Goal: Transaction & Acquisition: Purchase product/service

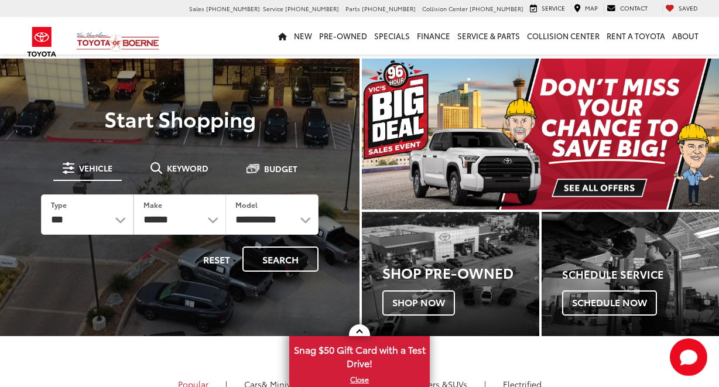
select select "******"
select select "**********"
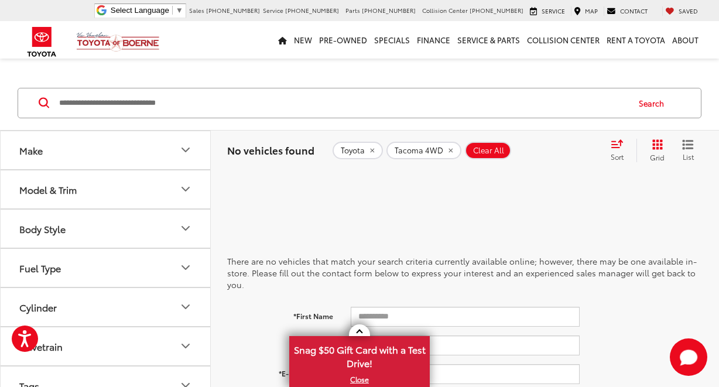
click at [187, 152] on icon "Make" at bounding box center [185, 150] width 7 height 4
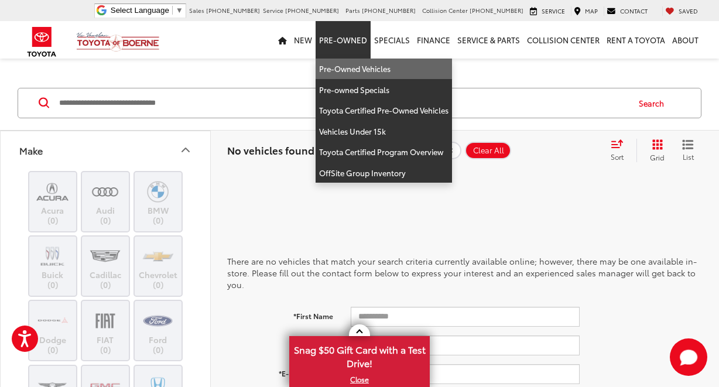
click at [349, 73] on link "Pre-Owned Vehicles" at bounding box center [384, 69] width 136 height 21
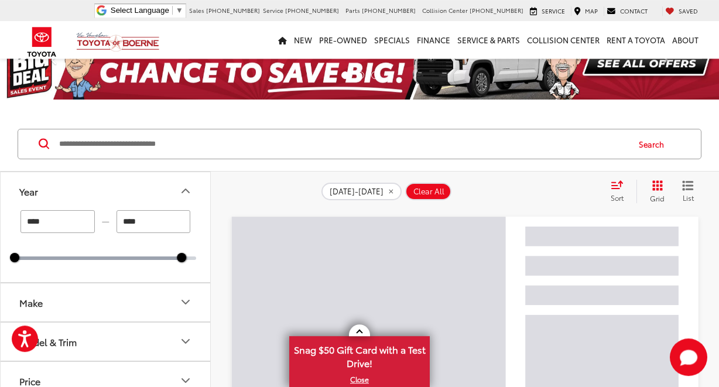
scroll to position [150, 0]
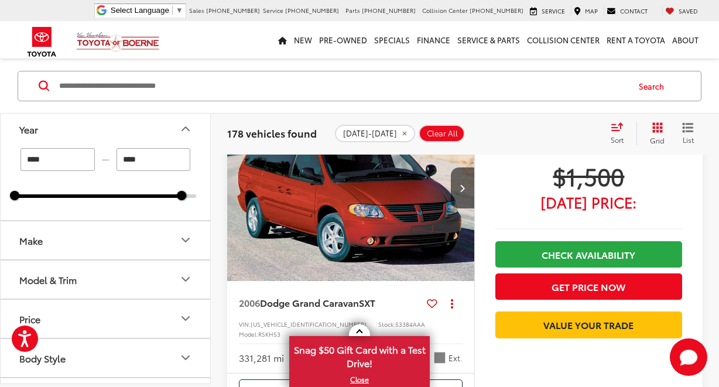
click at [187, 241] on icon "Make" at bounding box center [185, 241] width 7 height 4
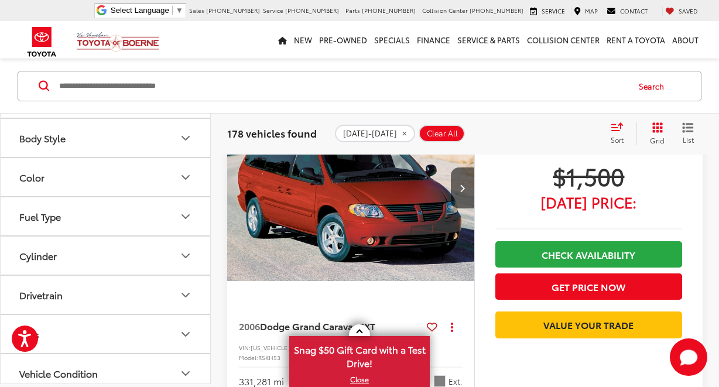
scroll to position [578, 0]
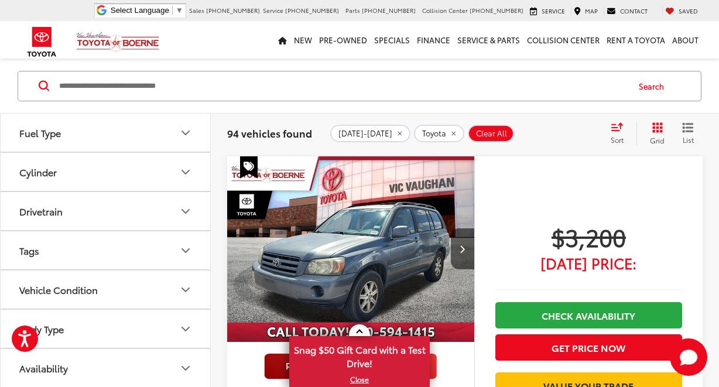
scroll to position [738, 0]
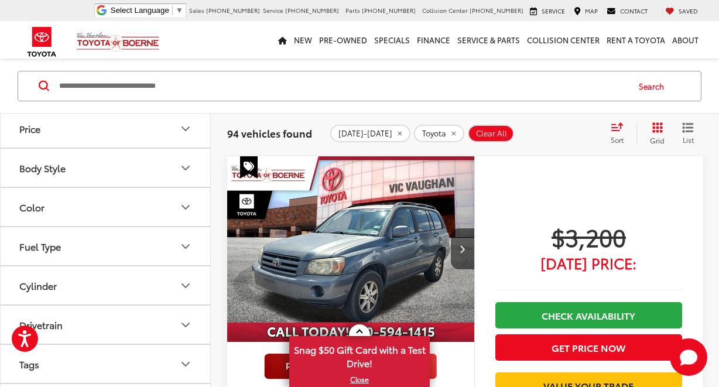
scroll to position [1119, 0]
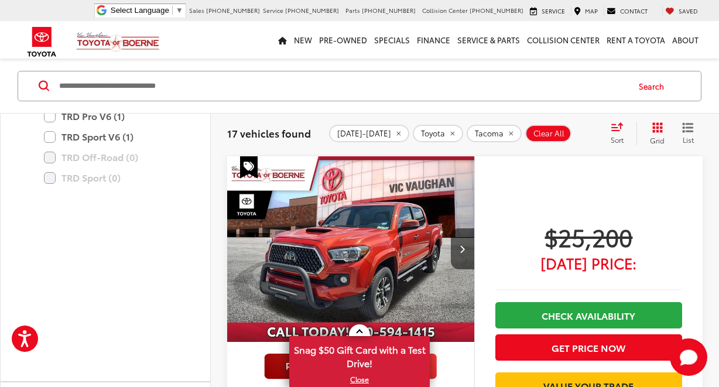
click at [53, 106] on label "Limited V6 (1)" at bounding box center [114, 95] width 140 height 20
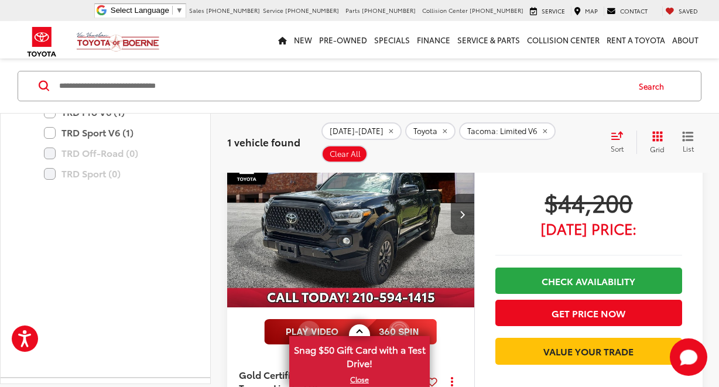
scroll to position [139, 0]
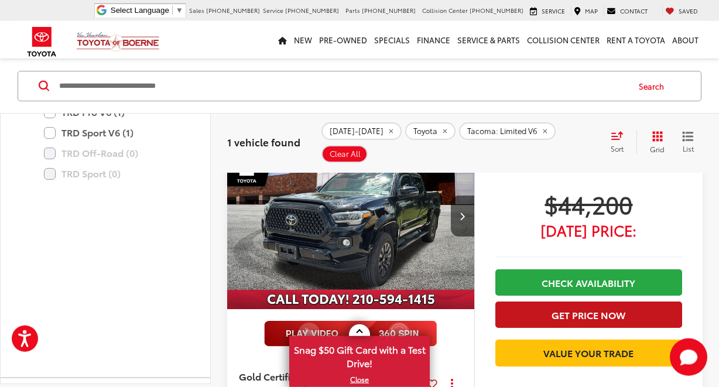
click at [626, 301] on button "Get Price Now" at bounding box center [588, 314] width 187 height 26
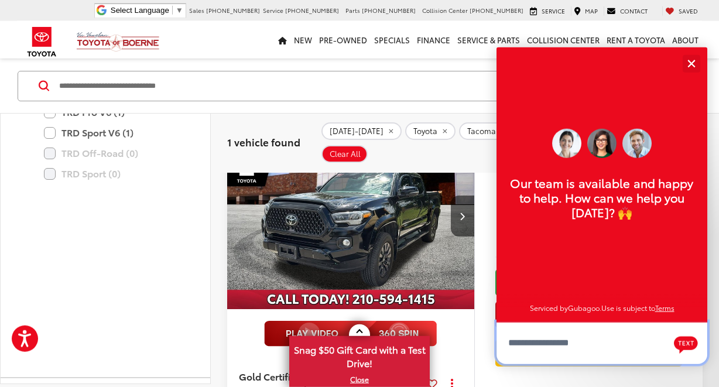
scroll to position [14, 0]
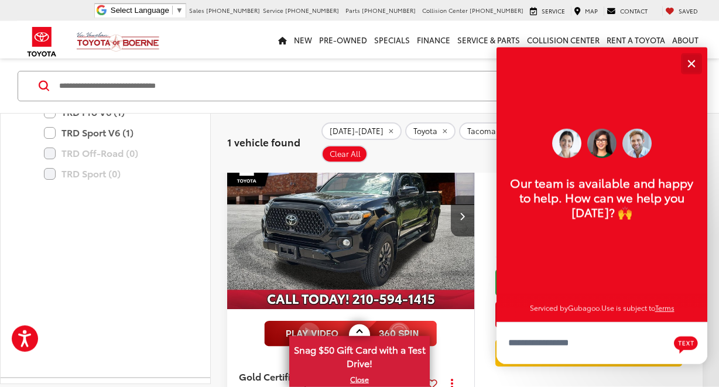
click at [695, 66] on button "Close" at bounding box center [690, 63] width 25 height 25
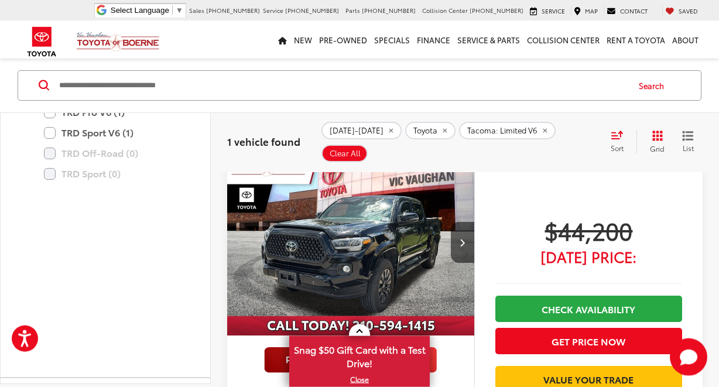
scroll to position [112, 0]
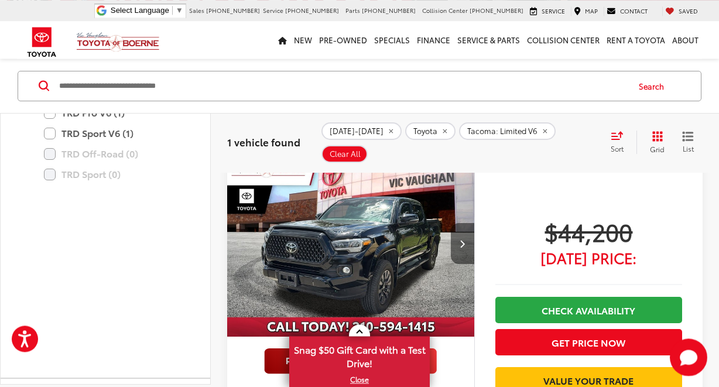
click at [460, 229] on button "Next image" at bounding box center [462, 243] width 23 height 41
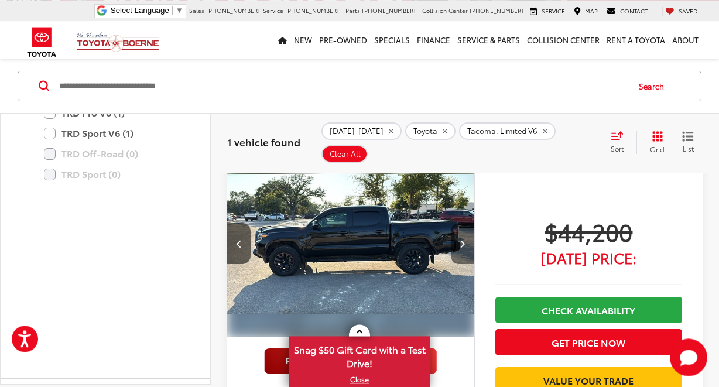
scroll to position [0, 249]
click at [460, 229] on button "Next image" at bounding box center [462, 243] width 23 height 41
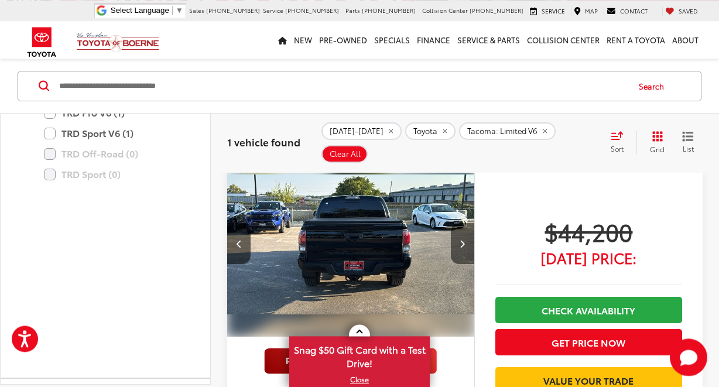
click at [460, 229] on button "Next image" at bounding box center [462, 243] width 23 height 41
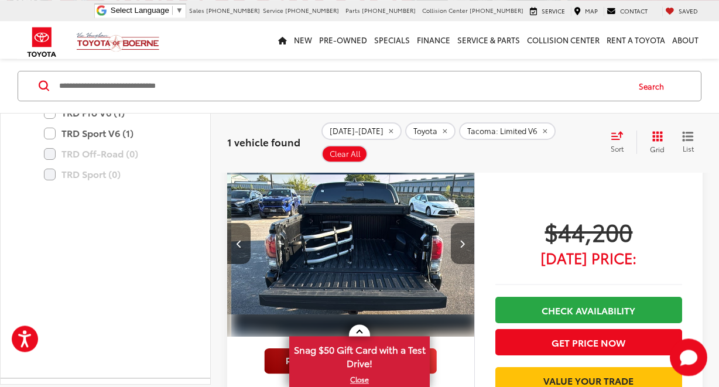
scroll to position [0, 746]
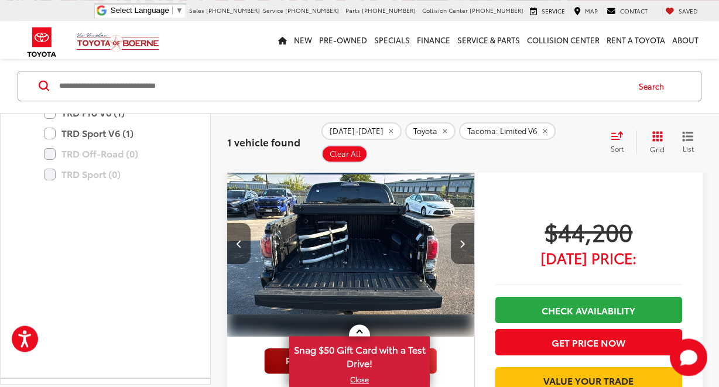
click at [460, 229] on button "Next image" at bounding box center [462, 243] width 23 height 41
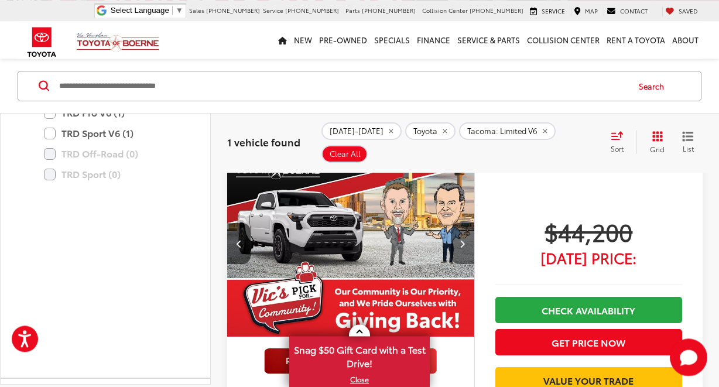
scroll to position [0, 995]
click at [235, 224] on button "Previous image" at bounding box center [238, 243] width 23 height 41
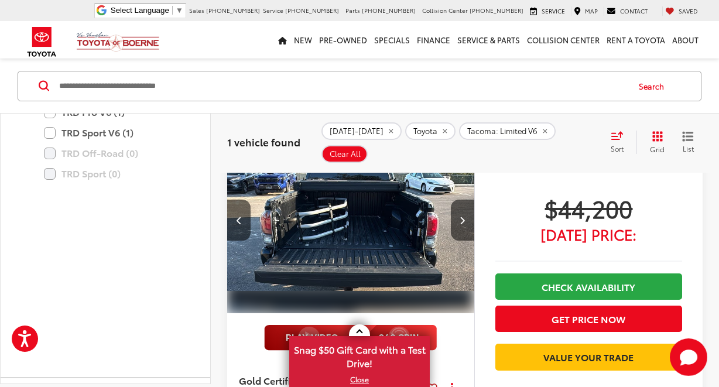
scroll to position [0, 0]
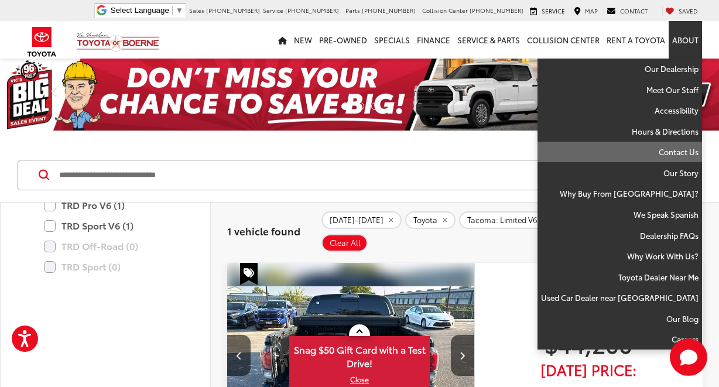
click at [693, 149] on link "Contact Us" at bounding box center [619, 152] width 164 height 21
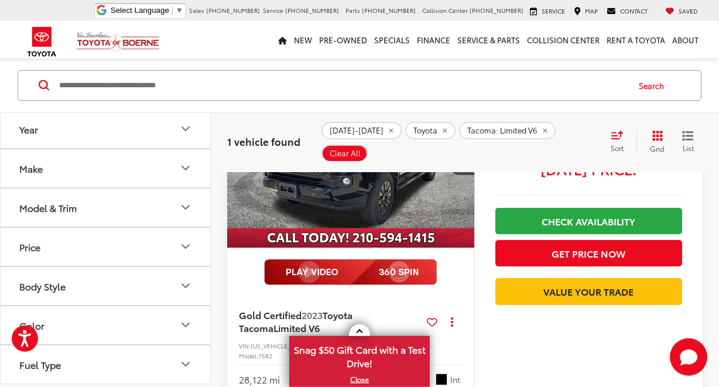
scroll to position [244, 0]
